Goal: Use online tool/utility: Utilize a website feature to perform a specific function

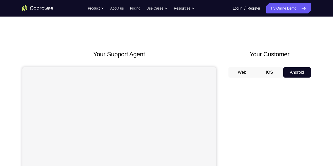
click at [271, 67] on button "iOS" at bounding box center [270, 72] width 28 height 10
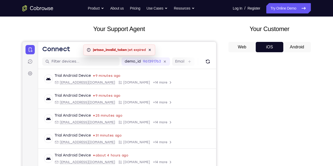
click at [239, 44] on button "Web" at bounding box center [243, 47] width 28 height 10
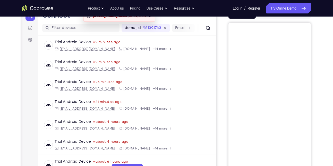
scroll to position [23, 0]
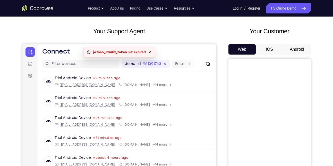
click at [268, 50] on button "iOS" at bounding box center [270, 49] width 28 height 10
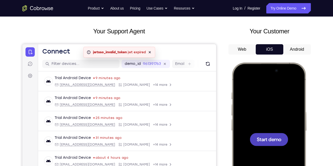
scroll to position [0, 0]
click at [270, 137] on span "Start demo" at bounding box center [269, 138] width 25 height 5
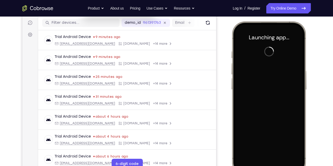
scroll to position [70, 0]
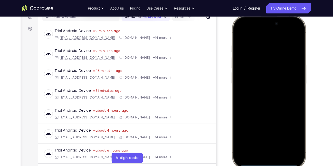
drag, startPoint x: 270, startPoint y: 163, endPoint x: 282, endPoint y: 69, distance: 94.4
click at [282, 69] on div at bounding box center [269, 91] width 68 height 147
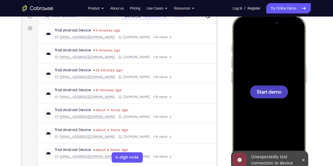
scroll to position [70, 0]
click at [271, 94] on span "Start demo" at bounding box center [269, 91] width 25 height 5
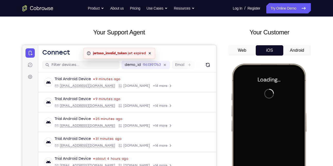
scroll to position [21, 0]
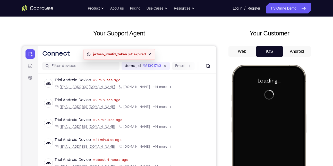
click at [292, 55] on button "Android" at bounding box center [298, 51] width 28 height 10
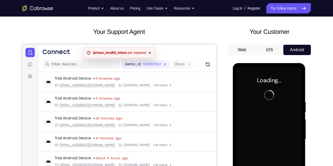
scroll to position [22, 0]
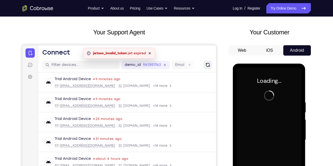
click at [204, 65] on button "Refresh" at bounding box center [208, 65] width 8 height 8
click at [279, 7] on link "Try Online Demo" at bounding box center [289, 8] width 44 height 10
